Goal: Task Accomplishment & Management: Complete application form

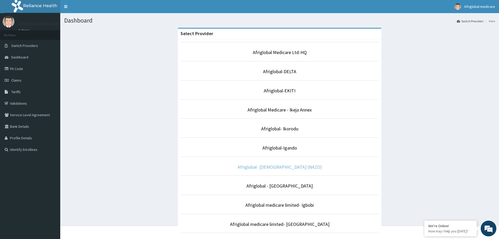
click at [293, 167] on link "Afriglobal- [DEMOGRAPHIC_DATA] (NAZO)" at bounding box center [280, 167] width 84 height 6
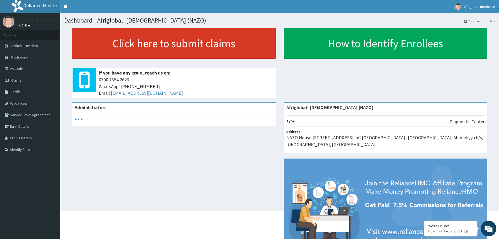
click at [163, 47] on link "Click here to submit claims" at bounding box center [174, 43] width 204 height 31
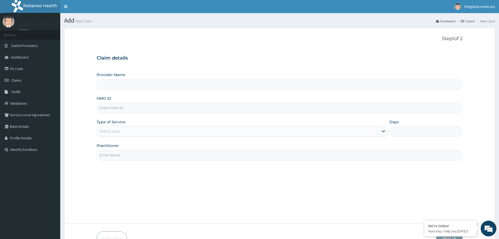
type input "Afriglobal- [DEMOGRAPHIC_DATA] (NAZO)"
click at [19, 67] on link "PA Code" at bounding box center [30, 69] width 60 height 12
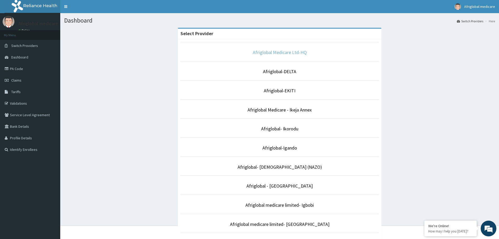
click at [283, 53] on link "Afriglobal Medicare Ltd-HQ" at bounding box center [280, 52] width 54 height 6
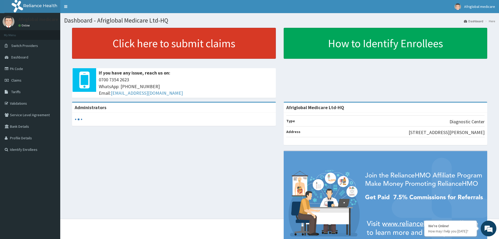
click at [130, 41] on link "Click here to submit claims" at bounding box center [174, 43] width 204 height 31
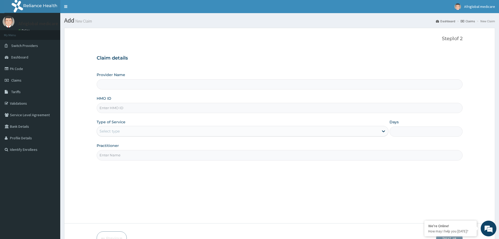
type input "Afriglobal Medicare Ltd-HQ"
click at [19, 46] on span "Switch Providers" at bounding box center [24, 45] width 27 height 5
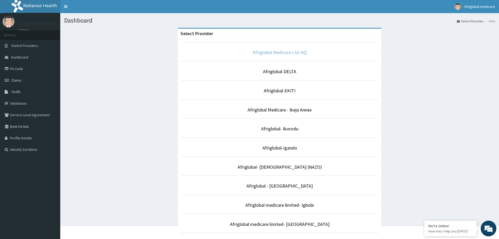
click at [277, 51] on link "Afriglobal Medicare Ltd-HQ" at bounding box center [280, 52] width 54 height 6
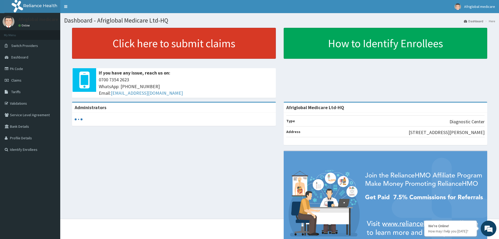
click at [173, 49] on link "Click here to submit claims" at bounding box center [174, 43] width 204 height 31
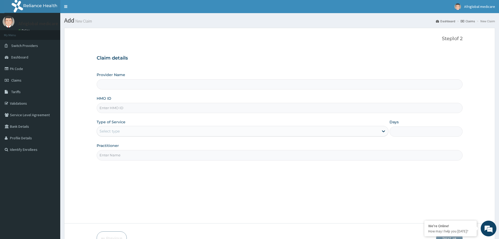
type input "Afriglobal Medicare Ltd-HQ"
